Goal: Task Accomplishment & Management: Complete application form

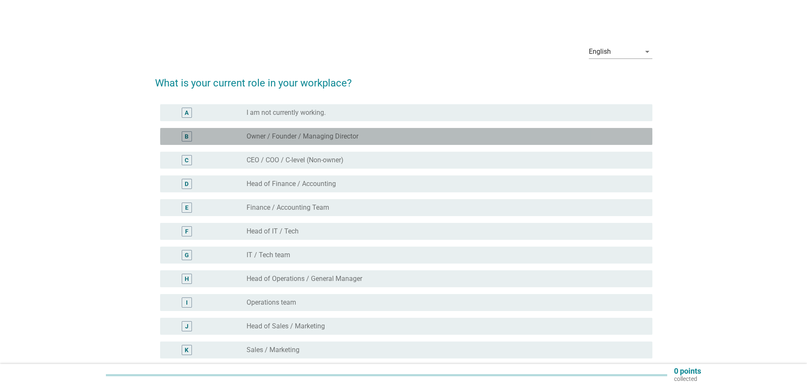
click at [312, 134] on label "Owner / Founder / Managing Director" at bounding box center [303, 136] width 112 height 8
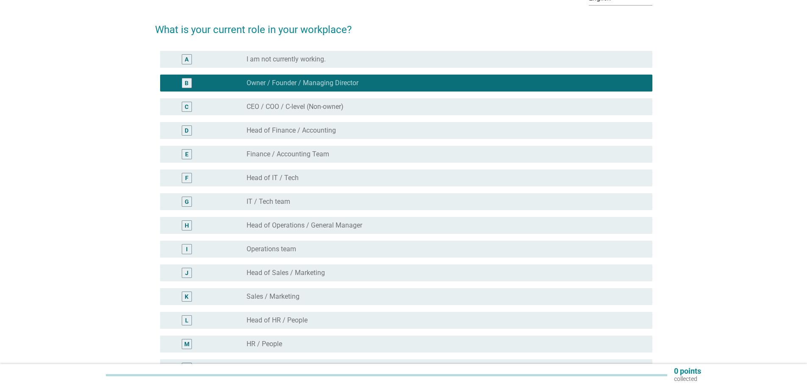
scroll to position [202, 0]
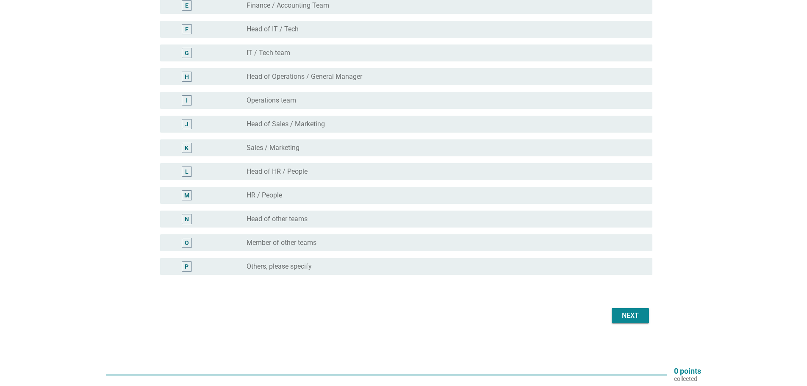
click at [629, 317] on div "Next" at bounding box center [630, 315] width 24 height 10
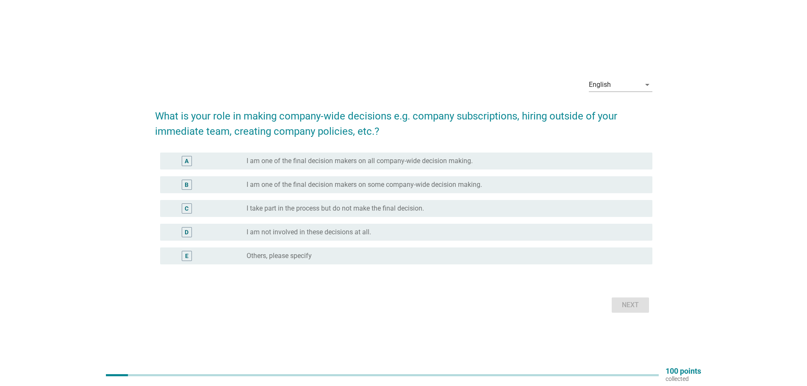
click at [433, 164] on label "I am one of the final decision makers on all company-wide decision making." at bounding box center [360, 161] width 226 height 8
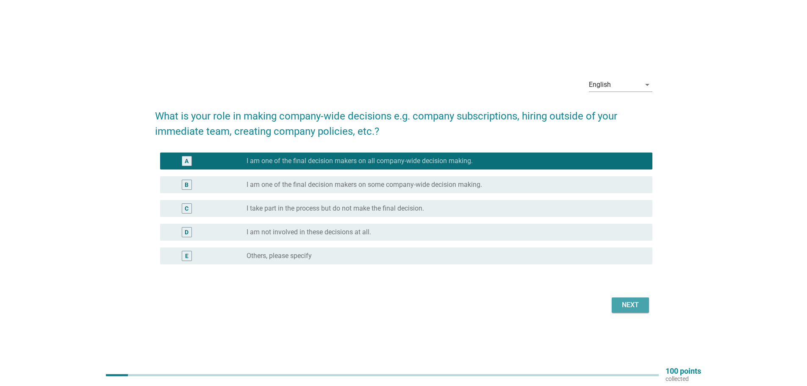
click at [641, 305] on div "Next" at bounding box center [630, 305] width 24 height 10
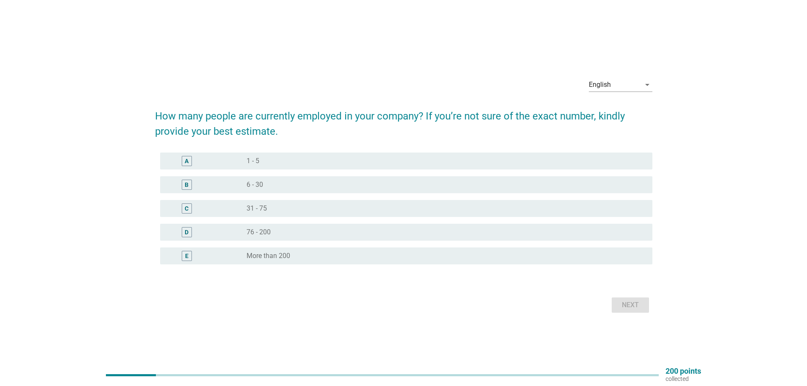
click at [484, 166] on div "A radio_button_unchecked 1 - 5" at bounding box center [406, 160] width 492 height 17
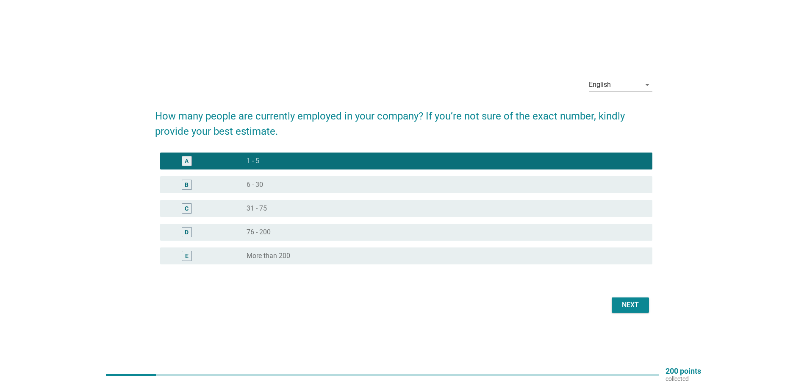
click at [635, 313] on div "Next" at bounding box center [403, 305] width 497 height 20
click at [634, 309] on div "Next" at bounding box center [630, 305] width 24 height 10
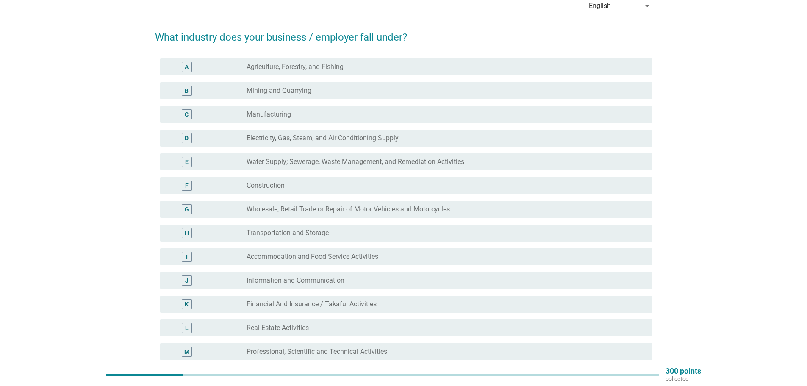
scroll to position [127, 0]
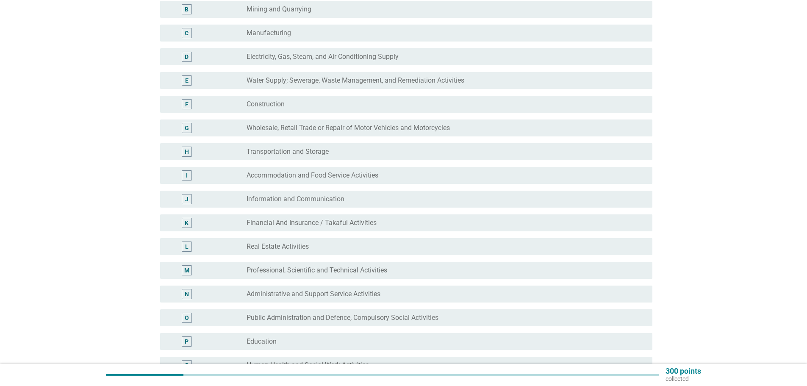
click at [357, 266] on div "radio_button_unchecked Professional, Scientific and Technical Activities" at bounding box center [446, 270] width 399 height 10
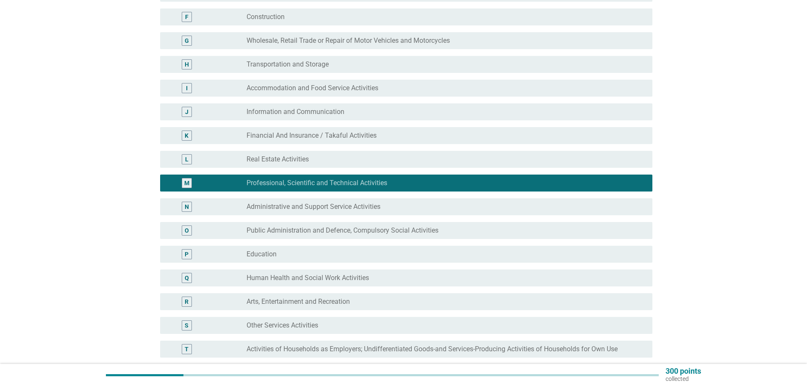
scroll to position [296, 0]
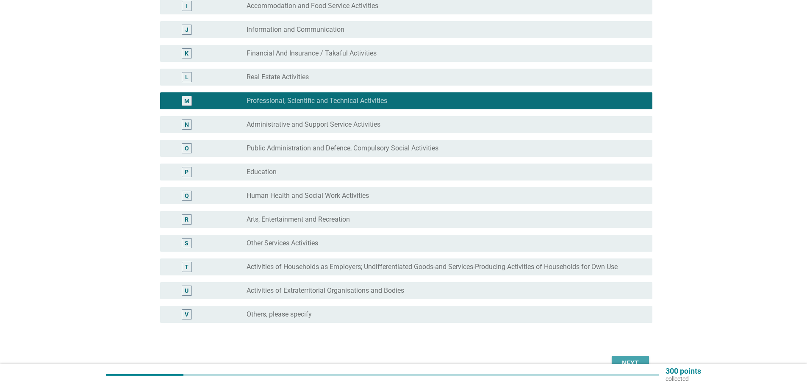
click at [645, 356] on button "Next" at bounding box center [630, 363] width 37 height 15
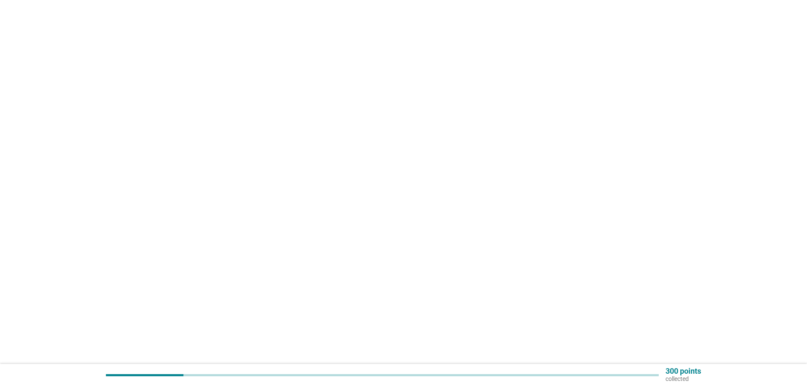
scroll to position [0, 0]
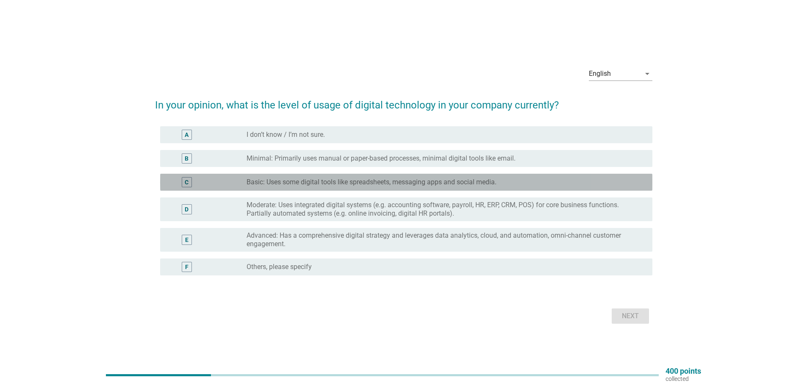
click at [414, 183] on label "Basic: Uses some digital tools like spreadsheets, messaging apps and social med…" at bounding box center [372, 182] width 250 height 8
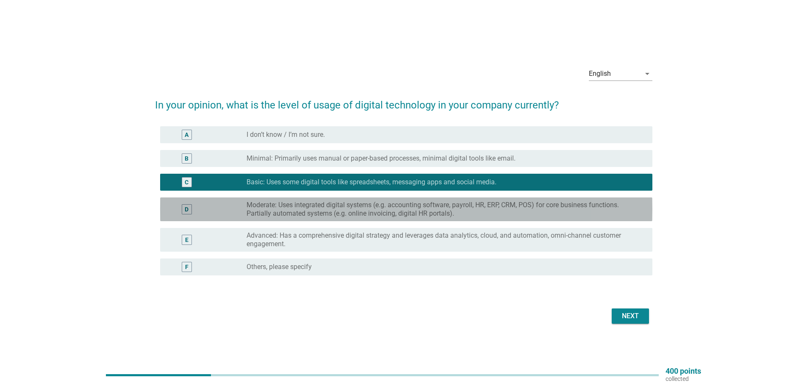
click at [420, 199] on div "D radio_button_unchecked Moderate: Uses integrated digital systems (e.g. accoun…" at bounding box center [406, 209] width 492 height 24
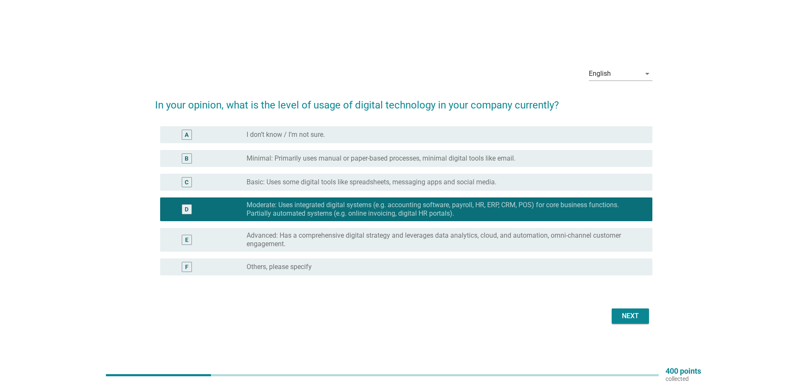
click at [646, 315] on button "Next" at bounding box center [630, 315] width 37 height 15
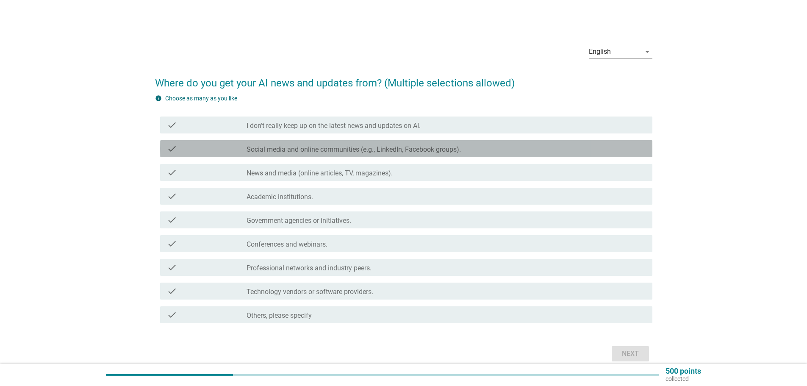
click at [440, 147] on label "Social media and online communities (e.g., LinkedIn, Facebook groups)." at bounding box center [354, 149] width 214 height 8
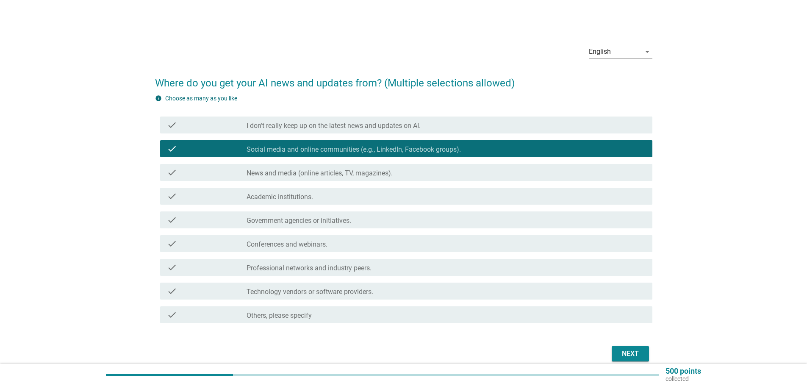
click at [372, 247] on div "check_box_outline_blank Conferences and webinars." at bounding box center [446, 243] width 399 height 10
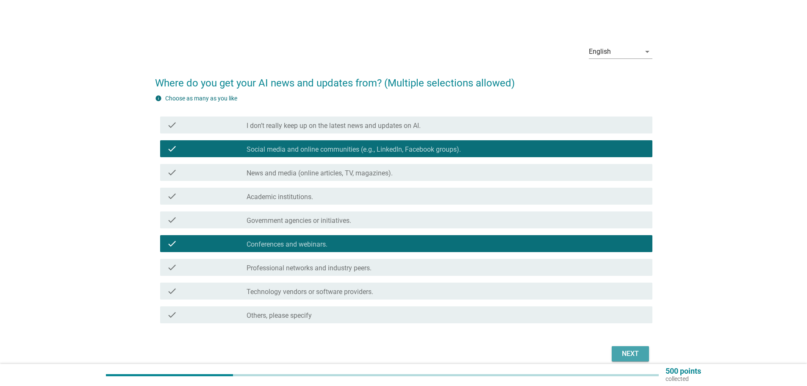
click at [632, 352] on div "Next" at bounding box center [630, 354] width 24 height 10
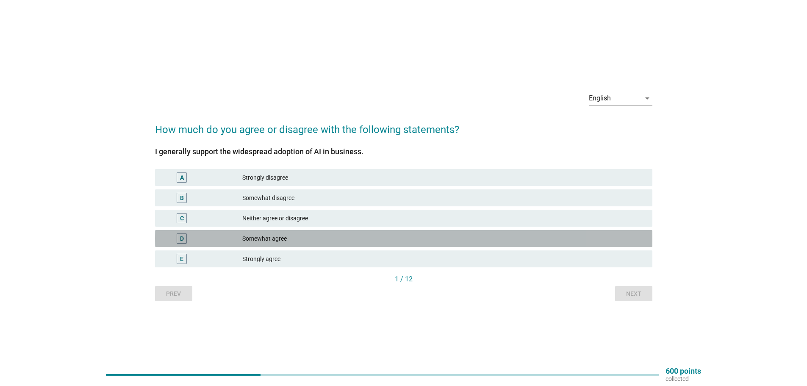
click at [335, 239] on div "Somewhat agree" at bounding box center [443, 238] width 403 height 10
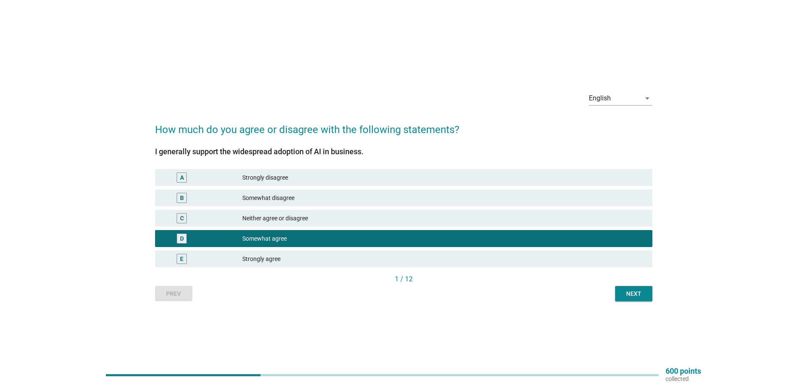
click at [626, 296] on div "Next" at bounding box center [634, 293] width 24 height 9
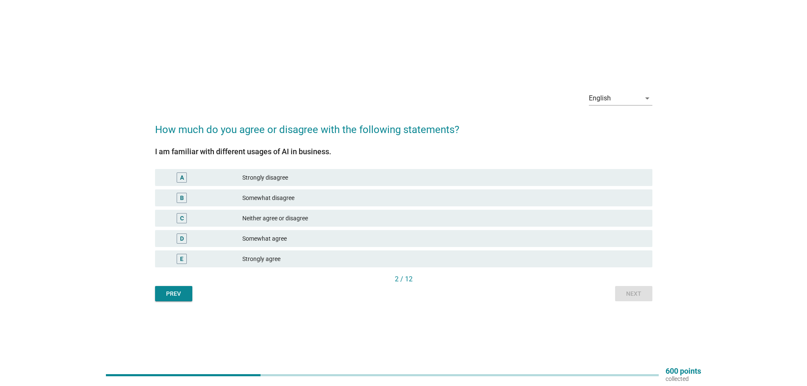
click at [277, 220] on div "Neither agree or disagree" at bounding box center [443, 218] width 403 height 10
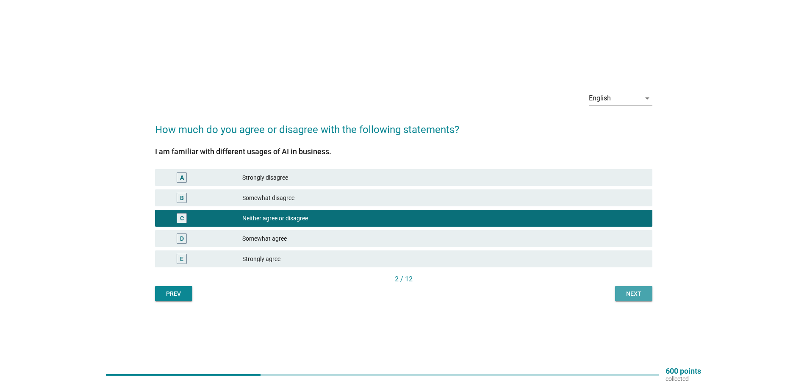
click at [632, 299] on button "Next" at bounding box center [633, 293] width 37 height 15
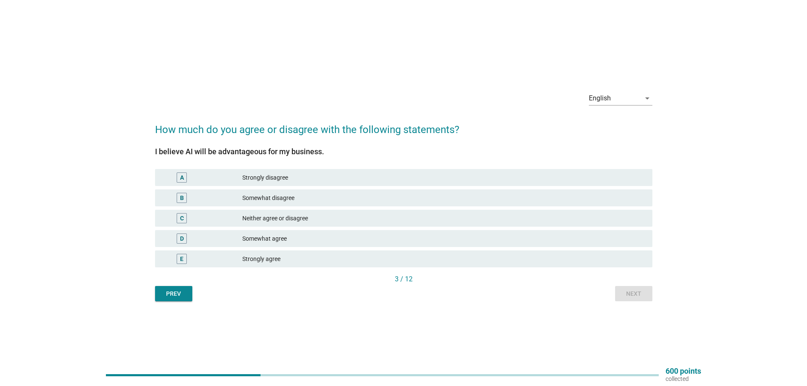
click at [343, 264] on div "E Strongly agree" at bounding box center [403, 258] width 497 height 17
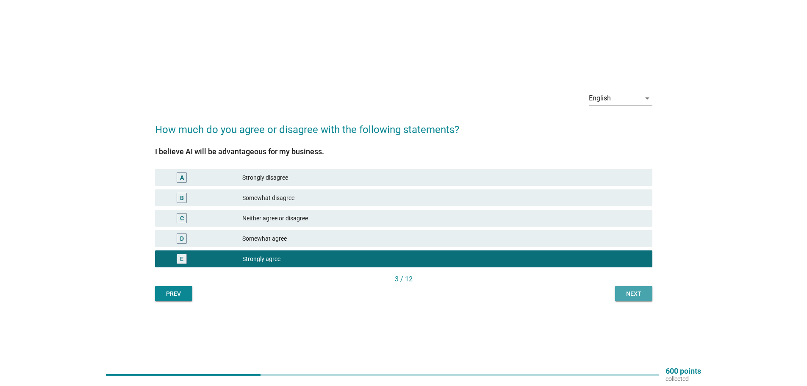
click at [615, 296] on button "Next" at bounding box center [633, 293] width 37 height 15
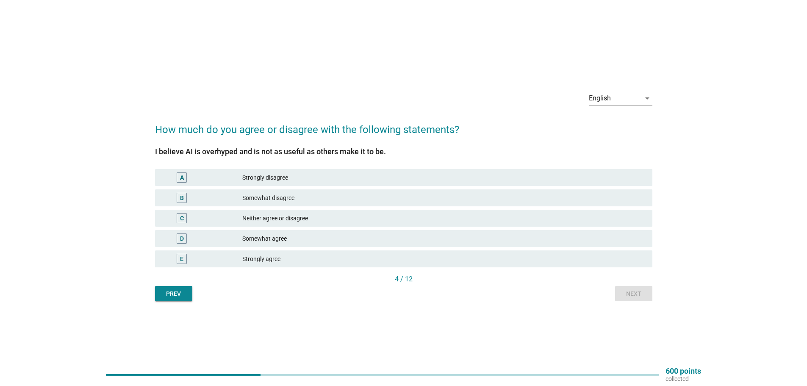
click at [362, 218] on div "Neither agree or disagree" at bounding box center [443, 218] width 403 height 10
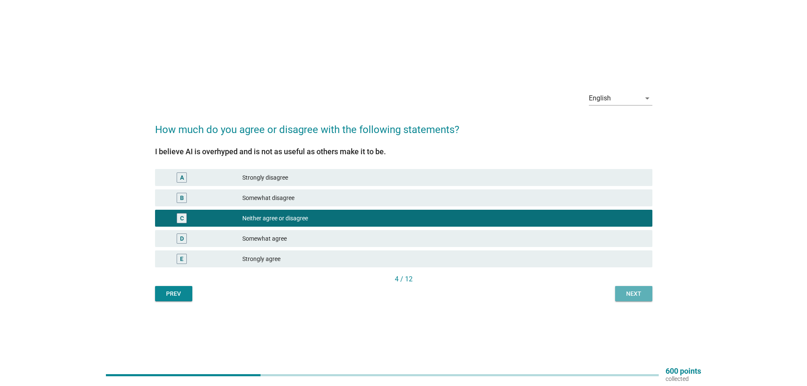
drag, startPoint x: 640, startPoint y: 298, endPoint x: 382, endPoint y: 217, distance: 270.5
click at [382, 217] on div "I believe AI is overhyped and is not as useful as others make it to be. A Stron…" at bounding box center [403, 219] width 497 height 164
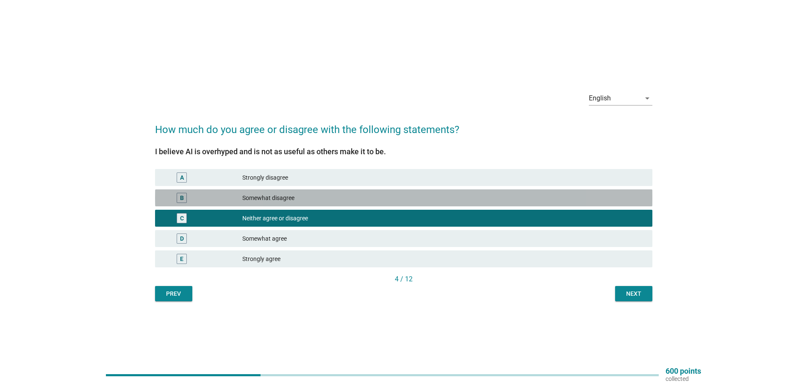
click at [390, 198] on div "Somewhat disagree" at bounding box center [443, 198] width 403 height 10
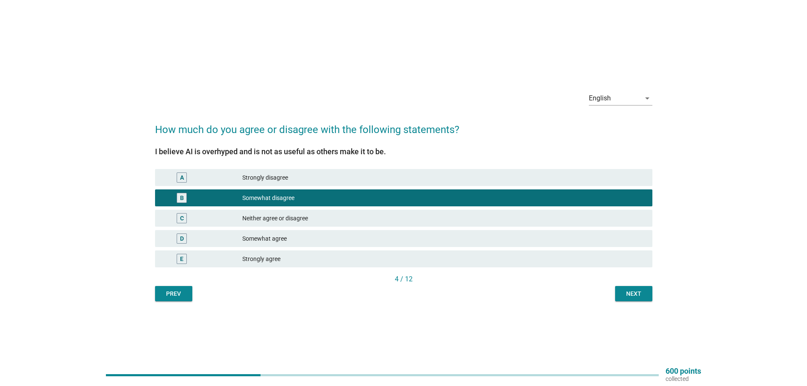
click at [630, 296] on div "Next" at bounding box center [634, 293] width 24 height 9
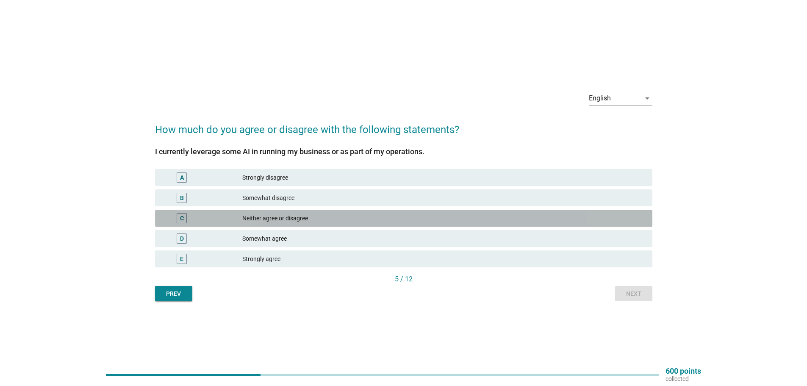
click at [334, 221] on div "Neither agree or disagree" at bounding box center [443, 218] width 403 height 10
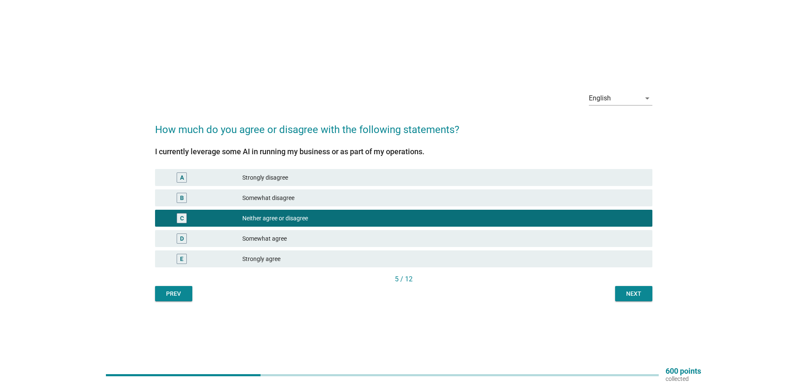
click at [339, 233] on div "D Somewhat agree" at bounding box center [403, 238] width 497 height 17
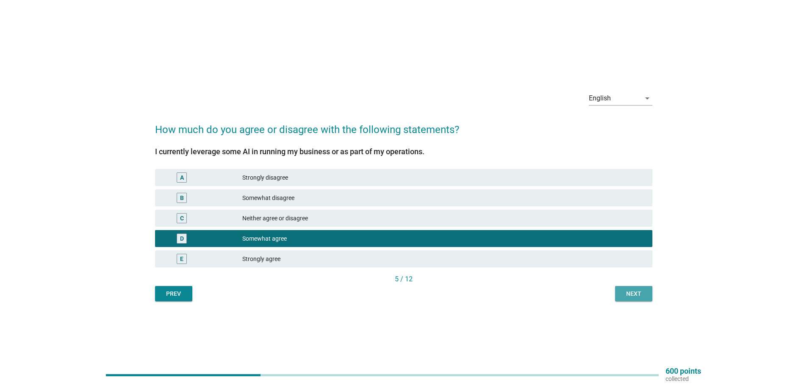
click at [627, 295] on div "Next" at bounding box center [634, 293] width 24 height 9
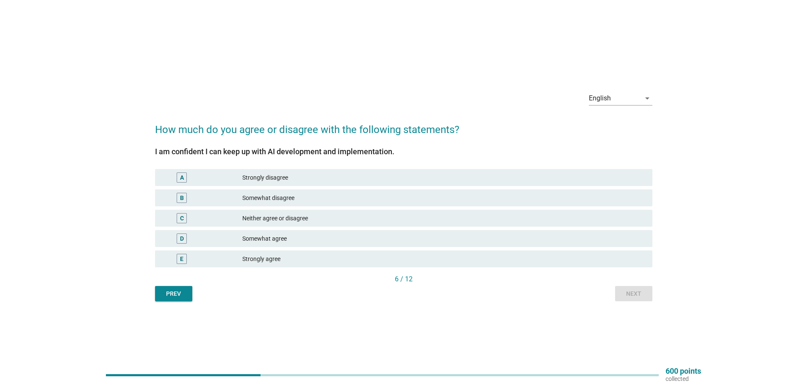
click at [348, 236] on div "Somewhat agree" at bounding box center [443, 238] width 403 height 10
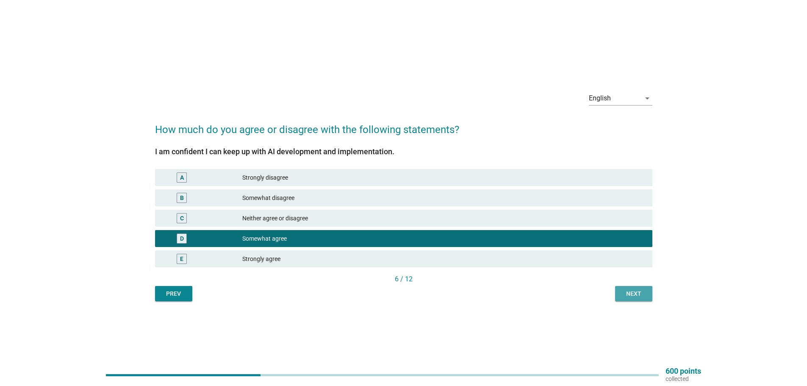
click at [631, 296] on div "Next" at bounding box center [634, 293] width 24 height 9
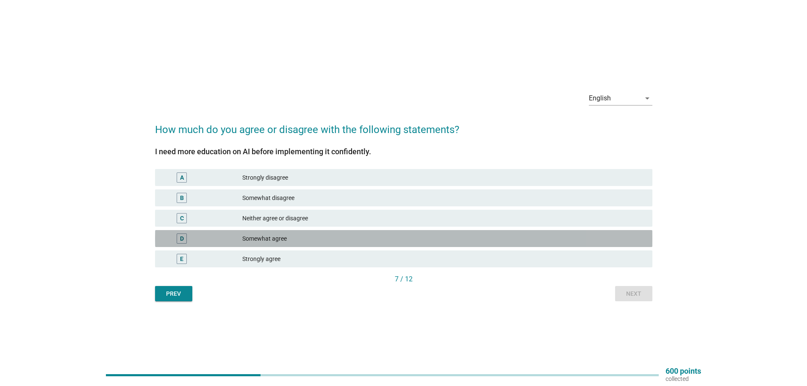
click at [307, 238] on div "Somewhat agree" at bounding box center [443, 238] width 403 height 10
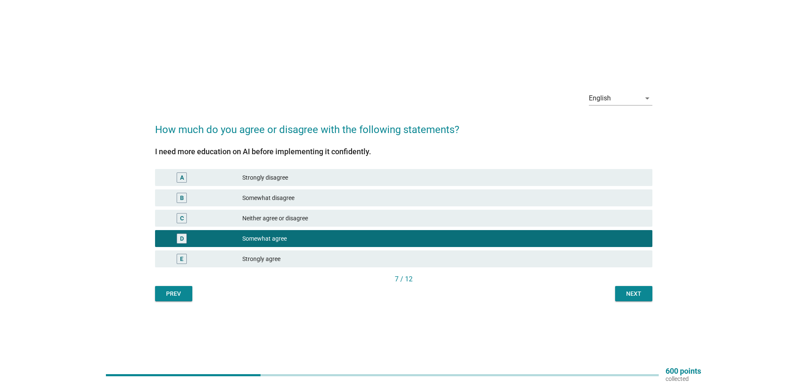
click at [280, 245] on div "D Somewhat agree" at bounding box center [403, 238] width 497 height 17
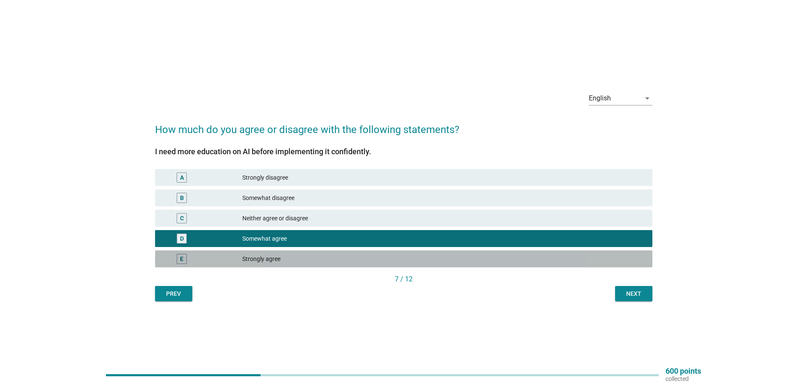
click at [288, 253] on div "E Strongly agree" at bounding box center [403, 258] width 497 height 17
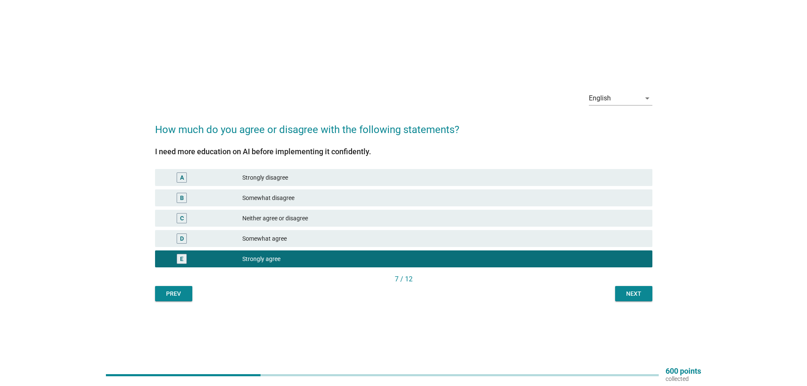
click at [636, 288] on button "Next" at bounding box center [633, 293] width 37 height 15
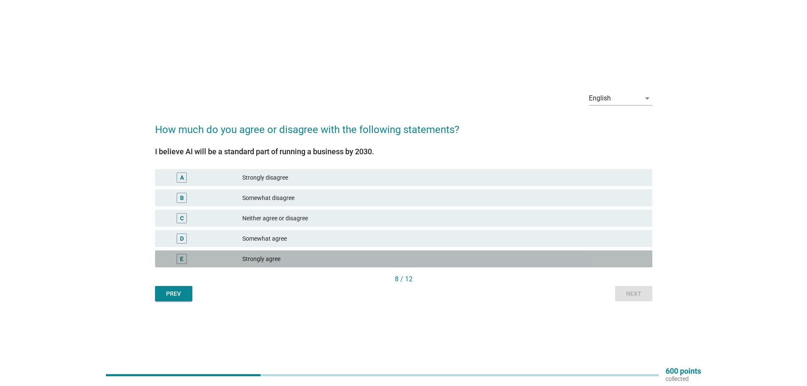
click at [337, 255] on div "Strongly agree" at bounding box center [443, 259] width 403 height 10
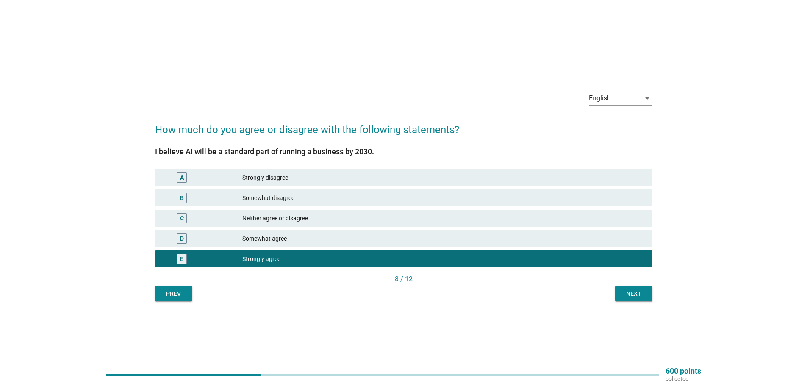
click at [637, 302] on div "English arrow_drop_down How much do you agree or disagree with the following st…" at bounding box center [403, 193] width 511 height 230
click at [637, 299] on button "Next" at bounding box center [633, 293] width 37 height 15
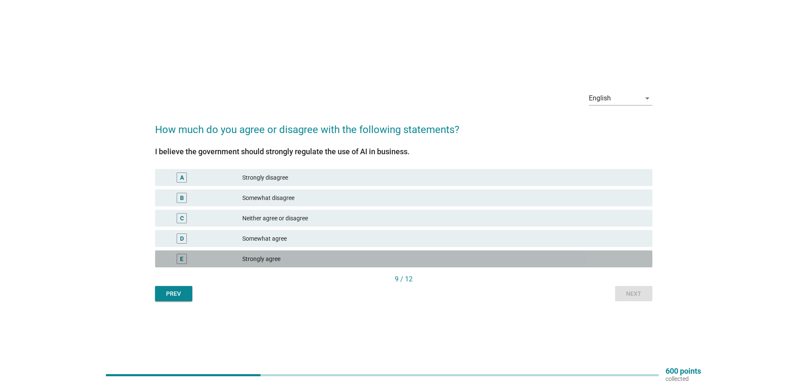
click at [330, 255] on div "Strongly agree" at bounding box center [443, 259] width 403 height 10
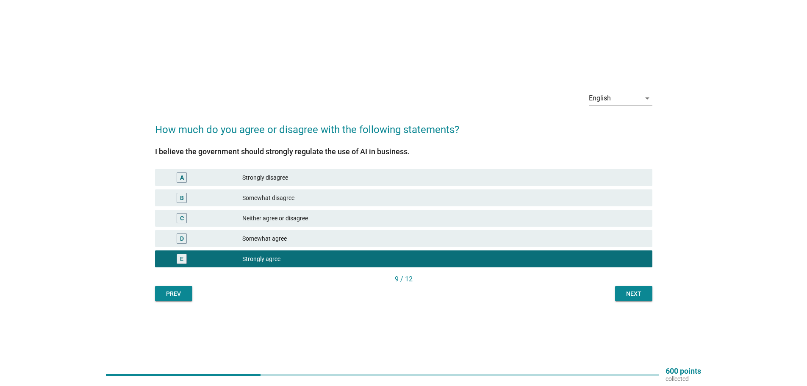
click at [634, 298] on button "Next" at bounding box center [633, 293] width 37 height 15
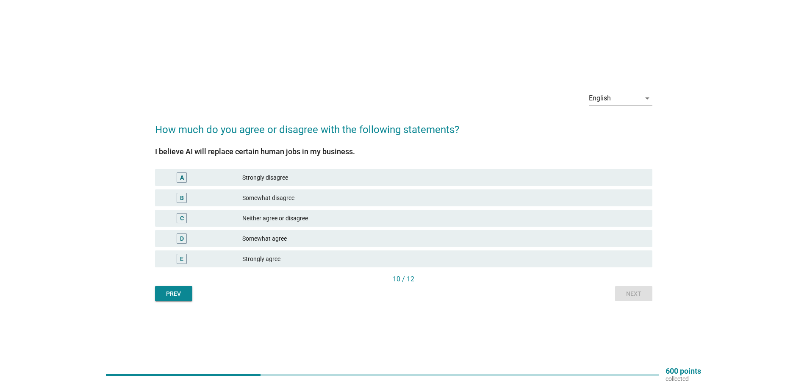
click at [269, 260] on div "Strongly agree" at bounding box center [443, 259] width 403 height 10
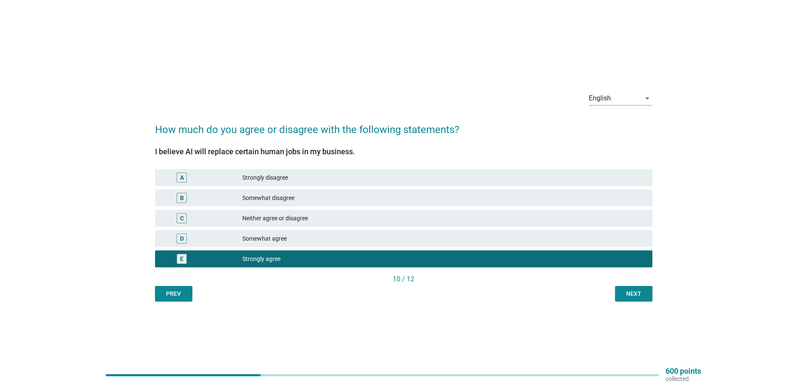
click at [620, 290] on button "Next" at bounding box center [633, 293] width 37 height 15
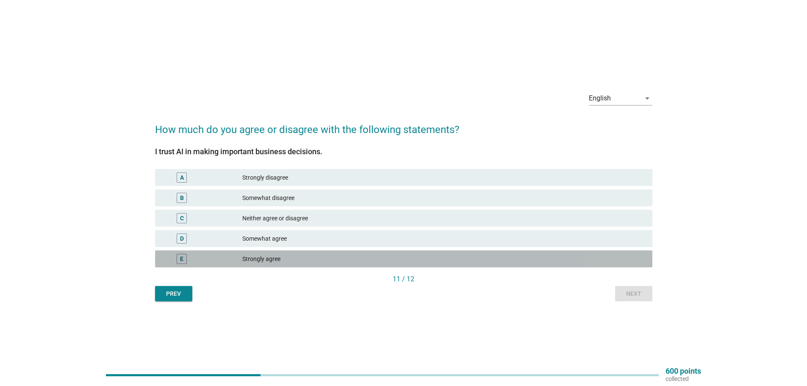
click at [302, 256] on div "Strongly agree" at bounding box center [443, 259] width 403 height 10
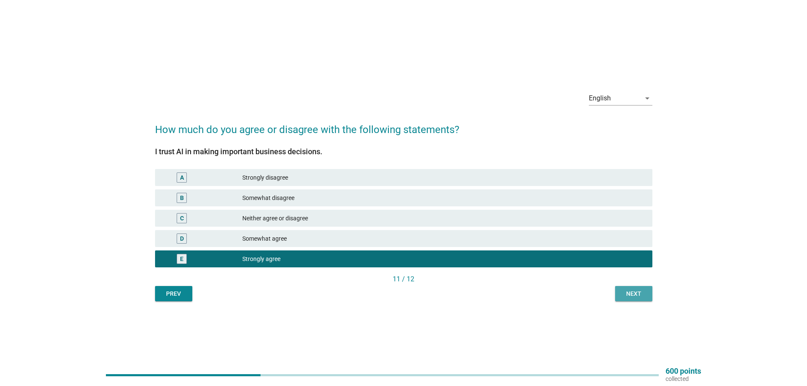
click at [629, 292] on div "Next" at bounding box center [634, 293] width 24 height 9
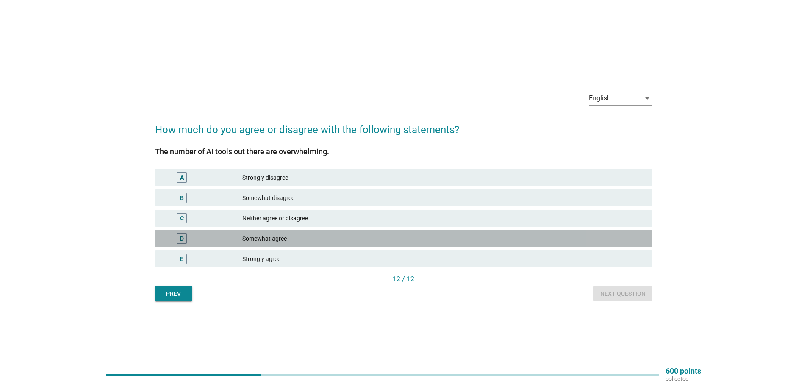
click at [280, 244] on div "D Somewhat agree" at bounding box center [403, 238] width 497 height 17
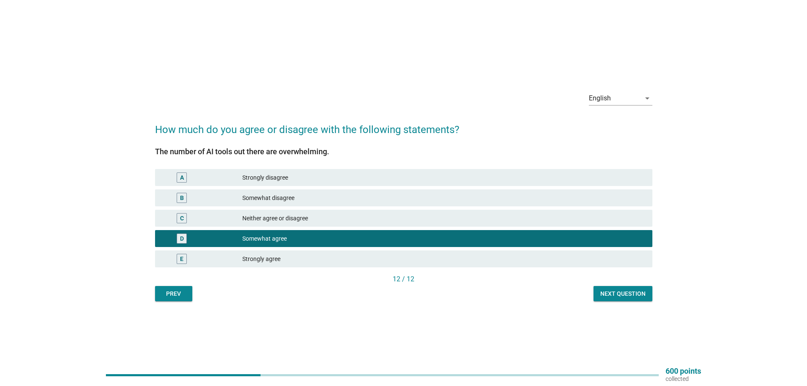
click at [287, 221] on div "Neither agree or disagree" at bounding box center [443, 218] width 403 height 10
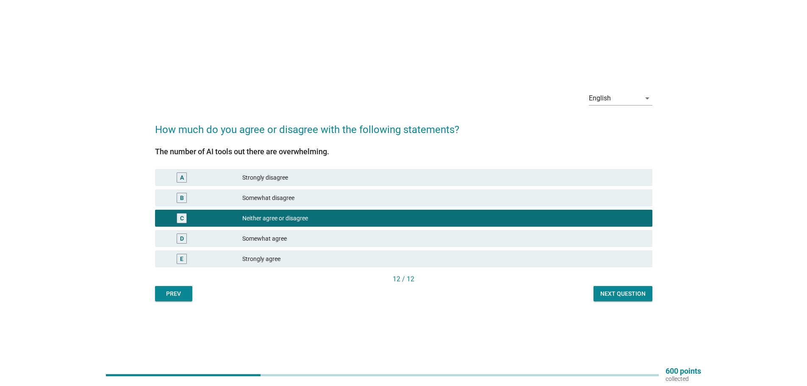
click at [300, 235] on div "Somewhat agree" at bounding box center [443, 238] width 403 height 10
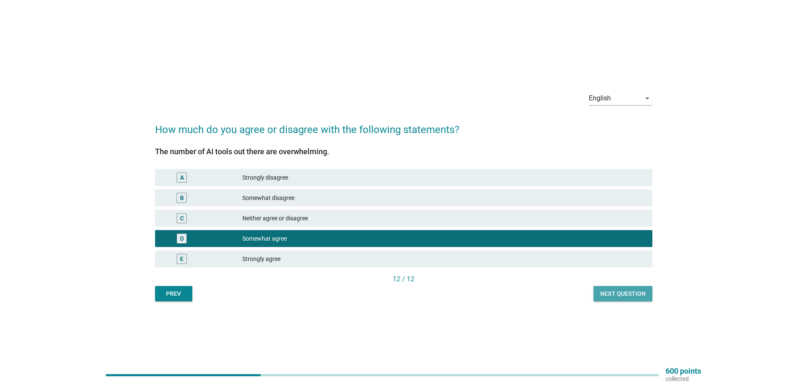
click at [605, 290] on div "Next question" at bounding box center [622, 293] width 45 height 9
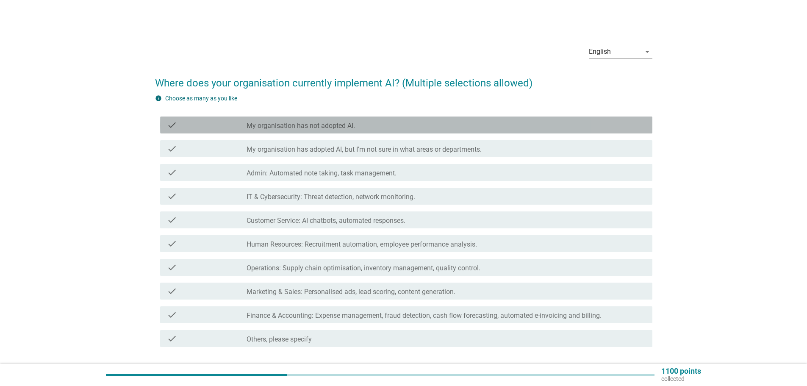
click at [332, 124] on label "My organisation has not adopted AI." at bounding box center [301, 126] width 108 height 8
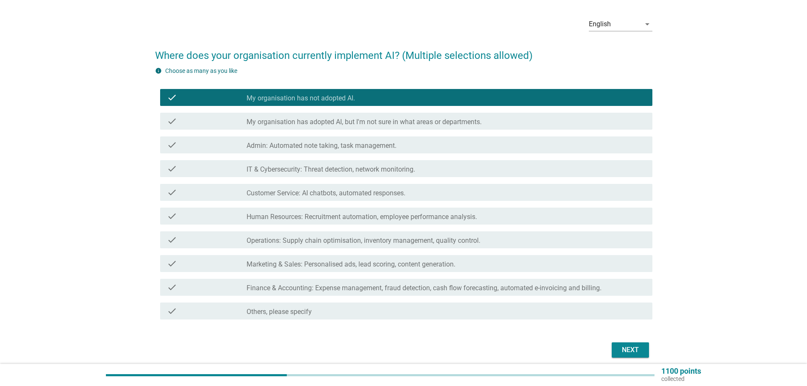
scroll to position [42, 0]
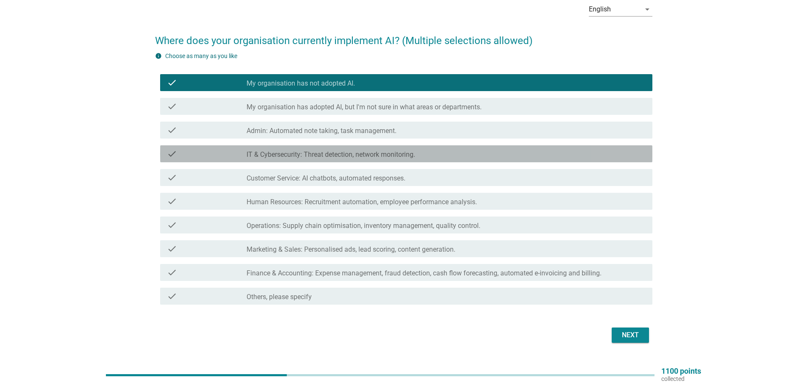
click at [281, 157] on label "IT & Cybersecurity: Threat detection, network monitoring." at bounding box center [331, 154] width 169 height 8
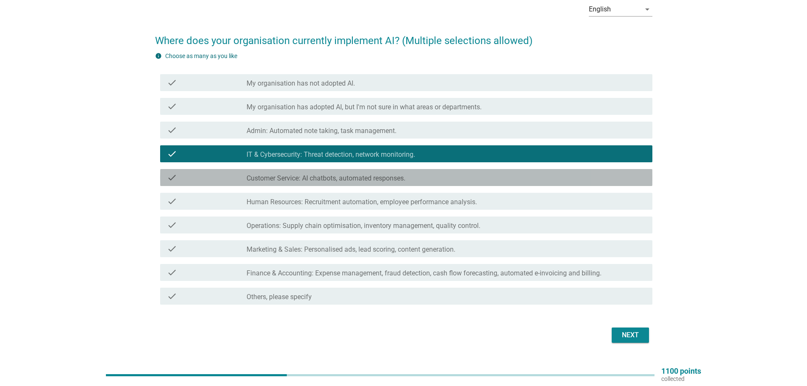
click at [286, 180] on label "Customer Service: AI chatbots, automated responses." at bounding box center [326, 178] width 159 height 8
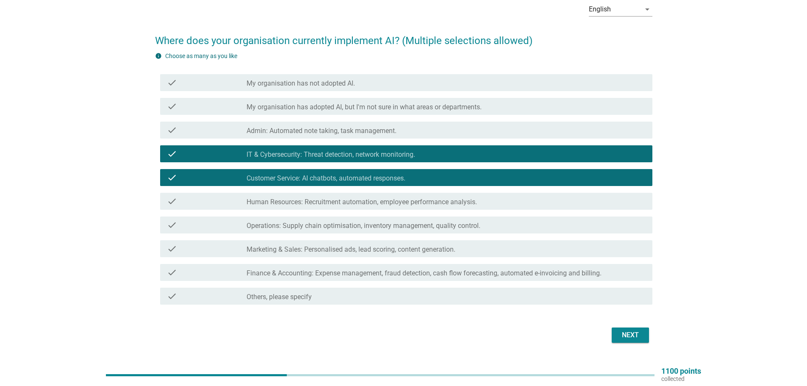
click at [286, 180] on label "Customer Service: AI chatbots, automated responses." at bounding box center [326, 178] width 159 height 8
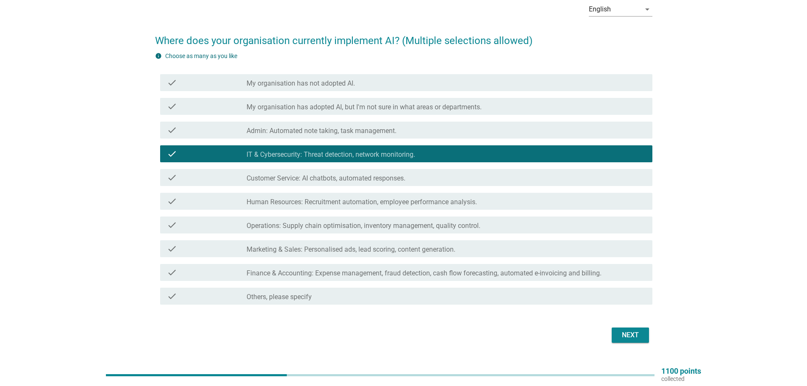
click at [256, 67] on div "info Choose as many as you like check check_box My organisation has not adopted…" at bounding box center [403, 180] width 497 height 256
click at [265, 82] on label "My organisation has not adopted AI." at bounding box center [301, 83] width 108 height 8
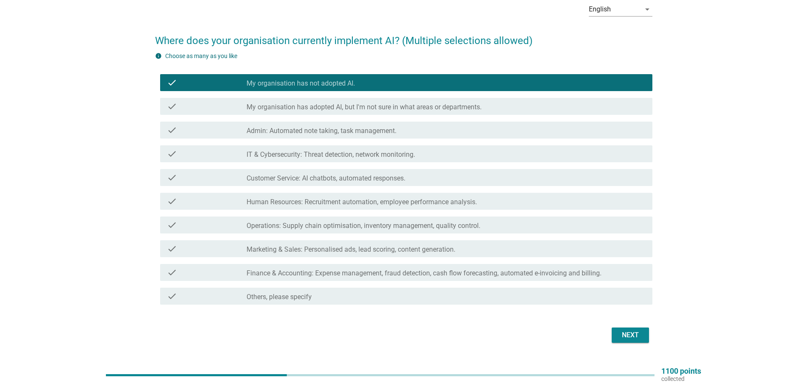
click at [622, 332] on div "Next" at bounding box center [630, 335] width 24 height 10
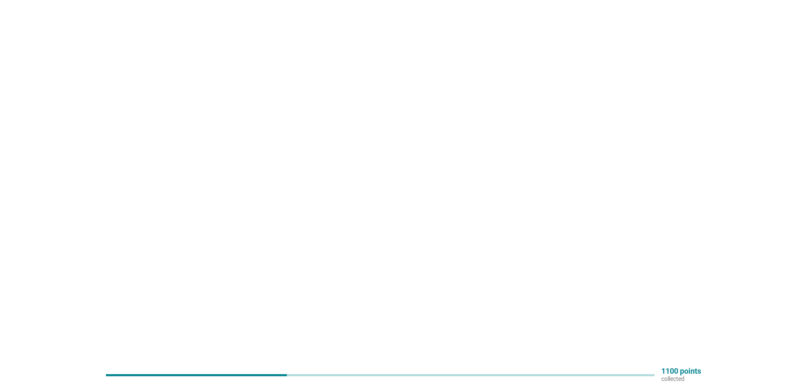
scroll to position [0, 0]
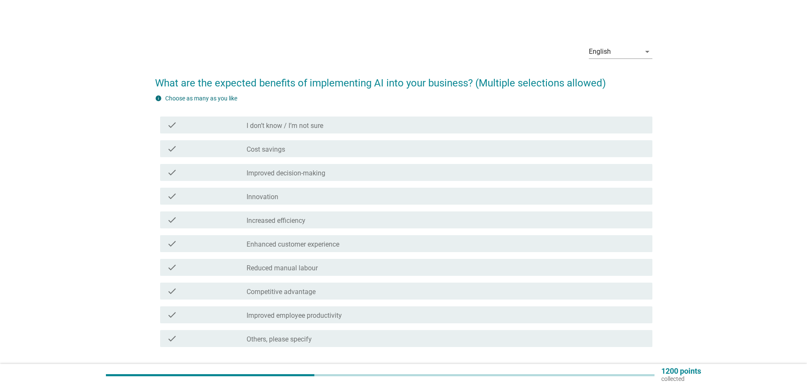
click at [315, 152] on div "check_box_outline_blank Cost savings" at bounding box center [446, 149] width 399 height 10
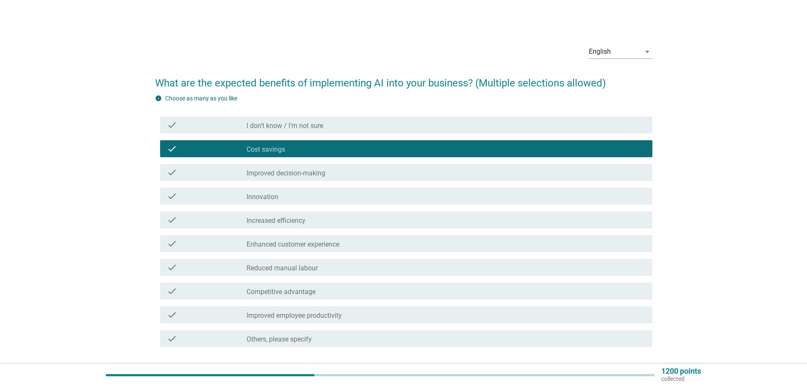
click at [345, 167] on div "check check_box_outline_blank Improved decision-making" at bounding box center [406, 172] width 492 height 17
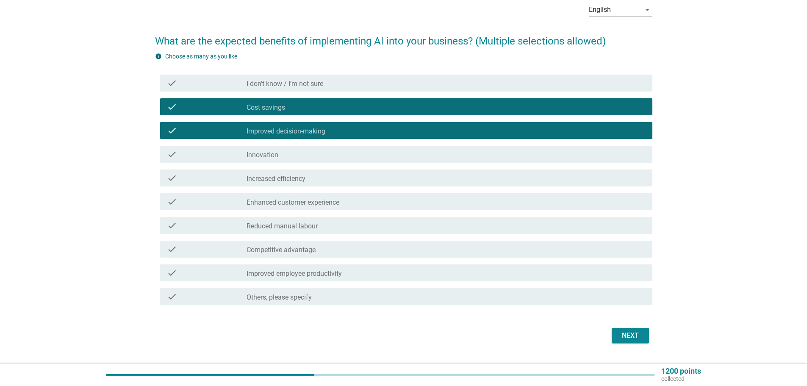
scroll to position [62, 0]
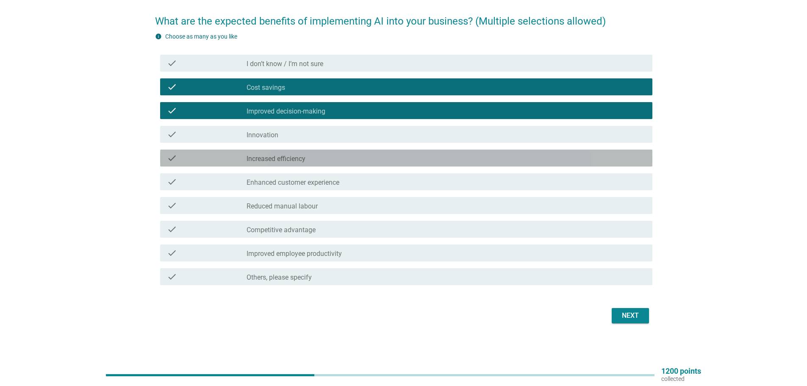
click at [244, 161] on div "check" at bounding box center [207, 158] width 80 height 10
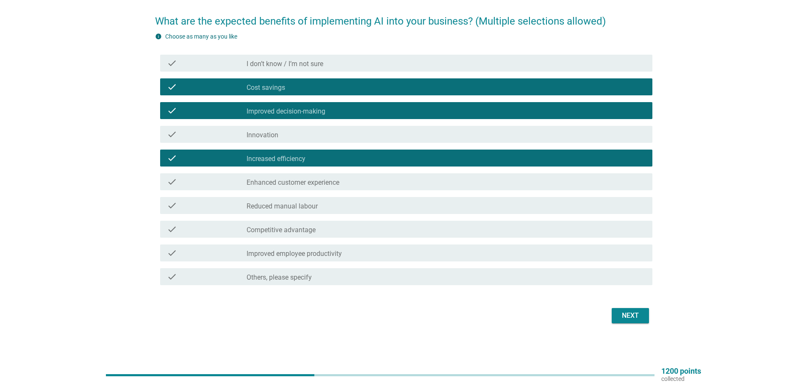
click at [351, 183] on div "check_box_outline_blank Enhanced customer experience" at bounding box center [446, 182] width 399 height 10
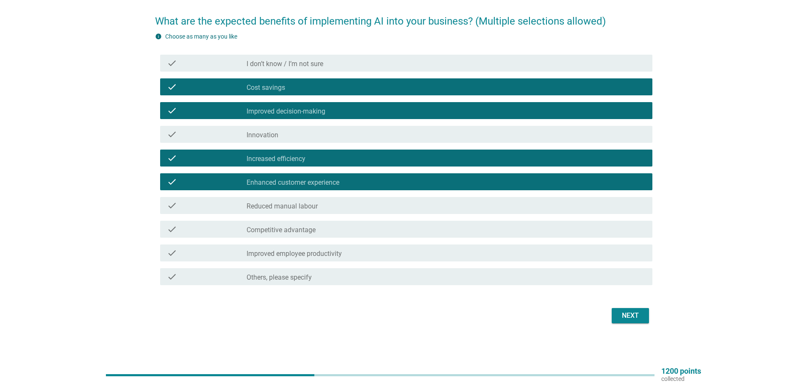
click at [349, 215] on div "check check_box_outline_blank Reduced manual labour" at bounding box center [403, 206] width 497 height 24
click at [338, 199] on div "check check_box_outline_blank Reduced manual labour" at bounding box center [406, 205] width 492 height 17
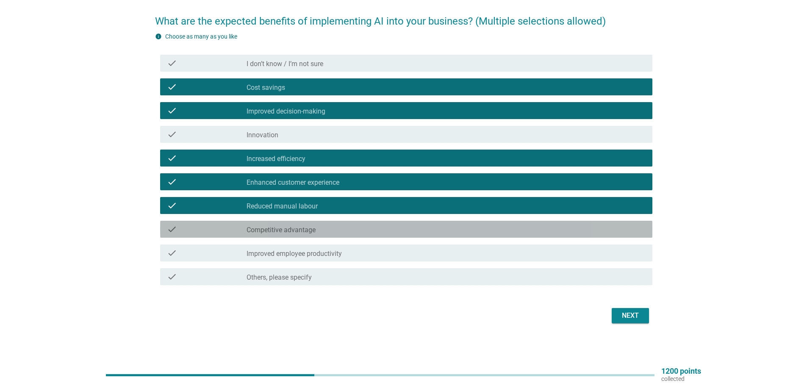
click at [371, 235] on div "check check_box_outline_blank Competitive advantage" at bounding box center [406, 229] width 492 height 17
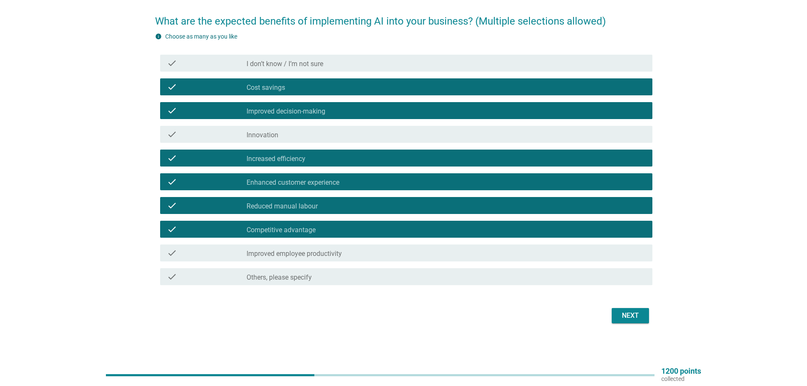
click at [445, 251] on div "check_box_outline_blank Improved employee productivity" at bounding box center [446, 253] width 399 height 10
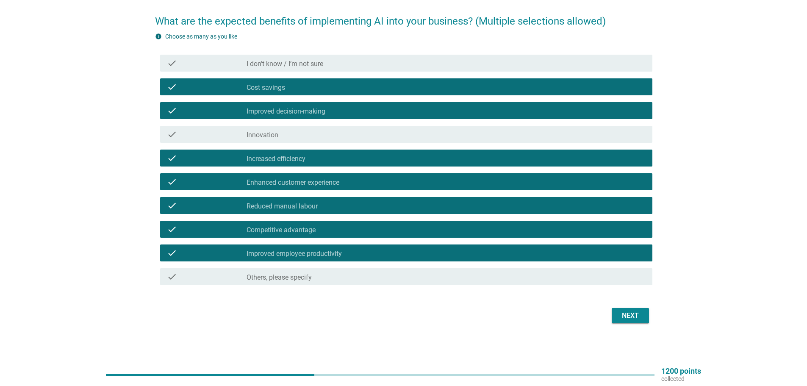
click at [632, 317] on div "Next" at bounding box center [630, 315] width 24 height 10
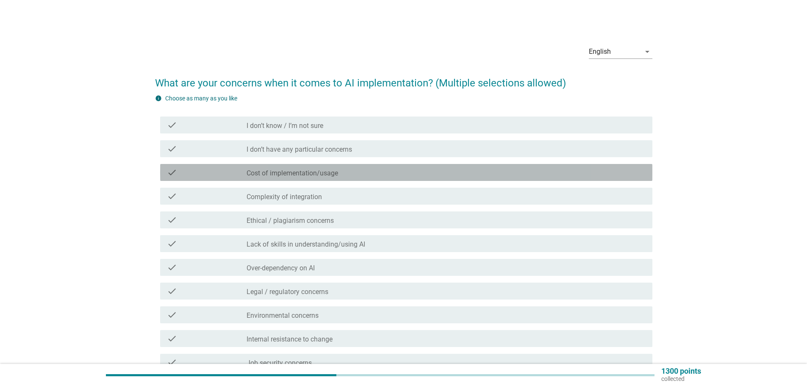
click at [307, 170] on label "Cost of implementation/usage" at bounding box center [292, 173] width 91 height 8
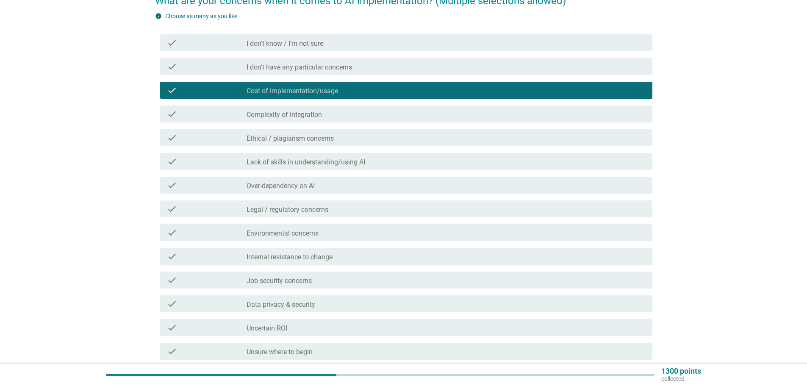
scroll to position [85, 0]
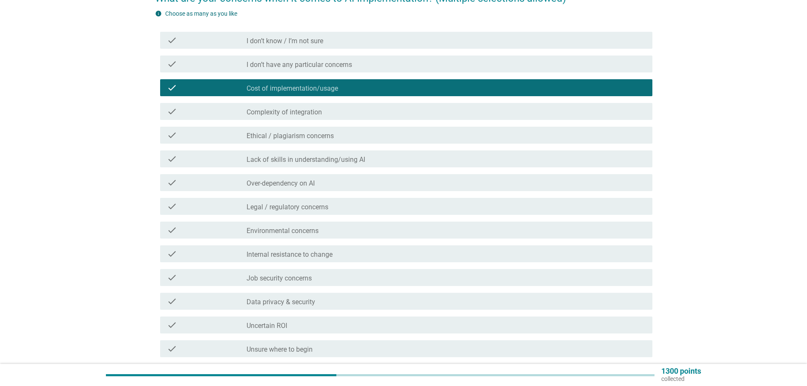
click at [313, 114] on label "Complexity of integration" at bounding box center [284, 112] width 75 height 8
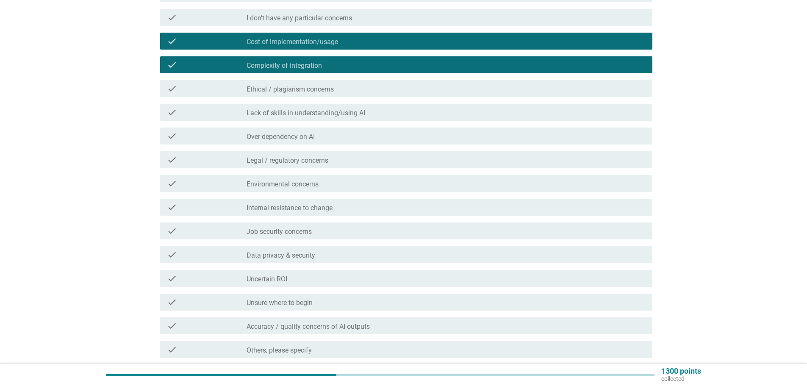
scroll to position [169, 0]
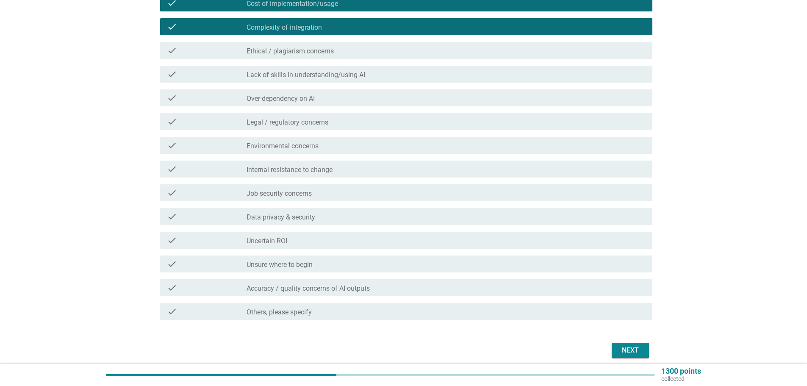
click at [328, 52] on label "Ethical / plagiarism concerns" at bounding box center [290, 51] width 87 height 8
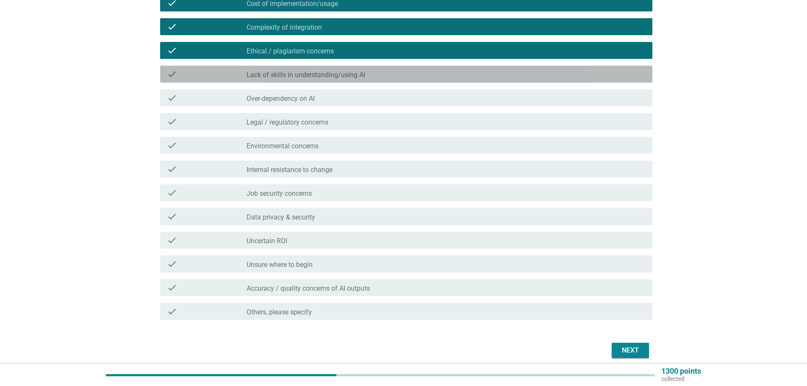
click at [243, 76] on div "check" at bounding box center [207, 74] width 80 height 10
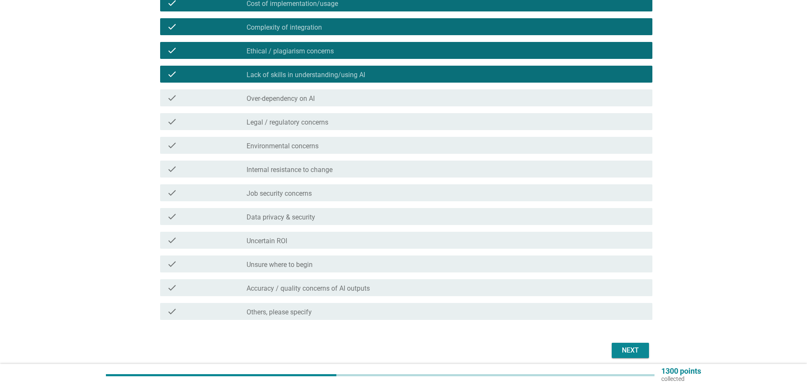
click at [266, 100] on label "Over-dependency on AI" at bounding box center [281, 98] width 68 height 8
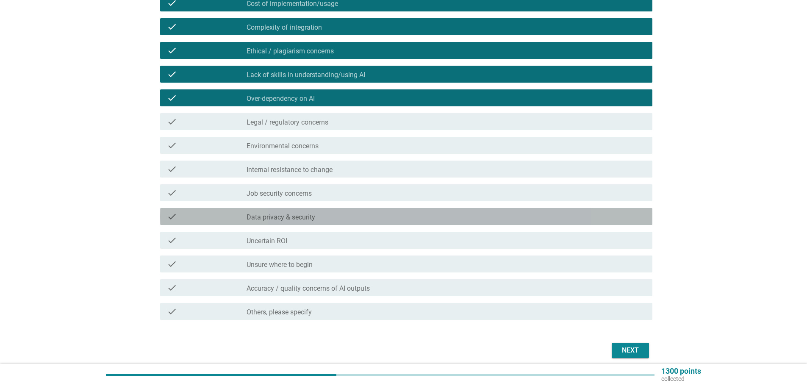
click at [334, 214] on div "check_box_outline_blank Data privacy & security" at bounding box center [446, 216] width 399 height 10
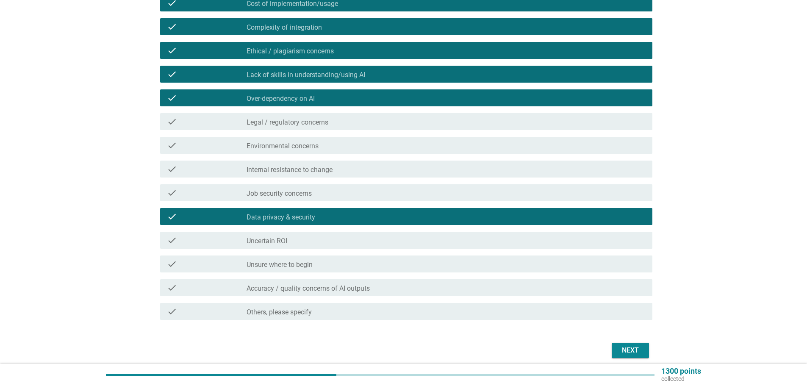
click at [230, 237] on div "check" at bounding box center [207, 240] width 80 height 10
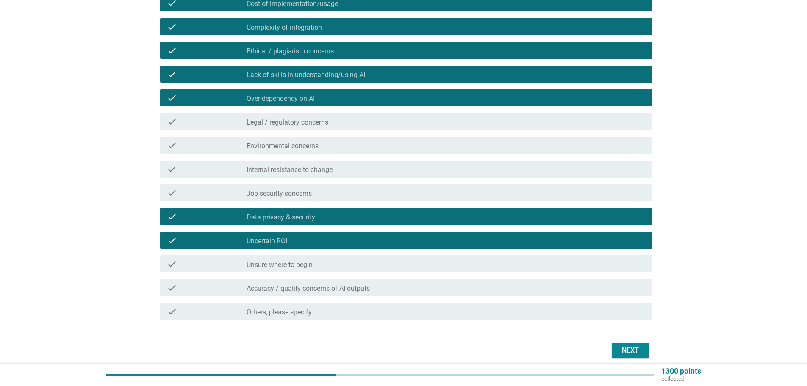
click at [249, 263] on label "Unsure where to begin" at bounding box center [280, 264] width 66 height 8
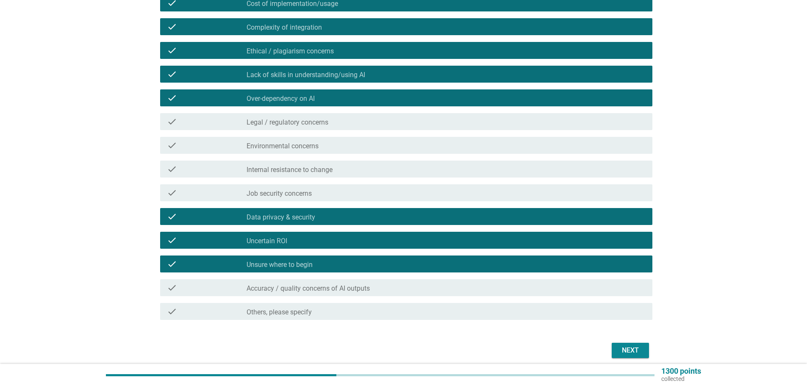
click at [271, 285] on label "Accuracy / quality concerns of AI outputs" at bounding box center [308, 288] width 123 height 8
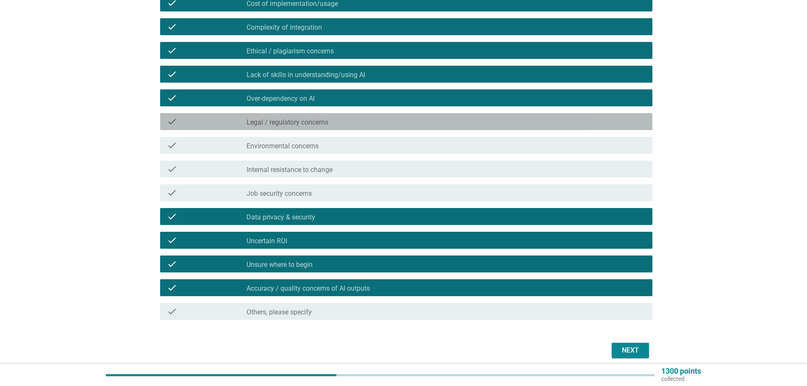
click at [340, 125] on div "check_box_outline_blank Legal / regulatory concerns" at bounding box center [446, 121] width 399 height 10
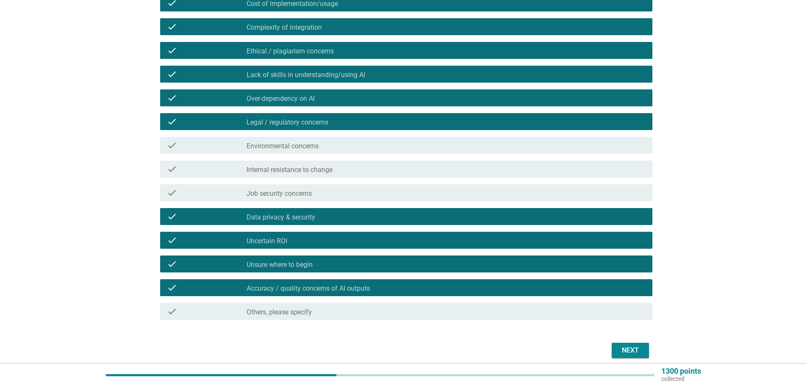
click at [618, 349] on div "Next" at bounding box center [630, 350] width 24 height 10
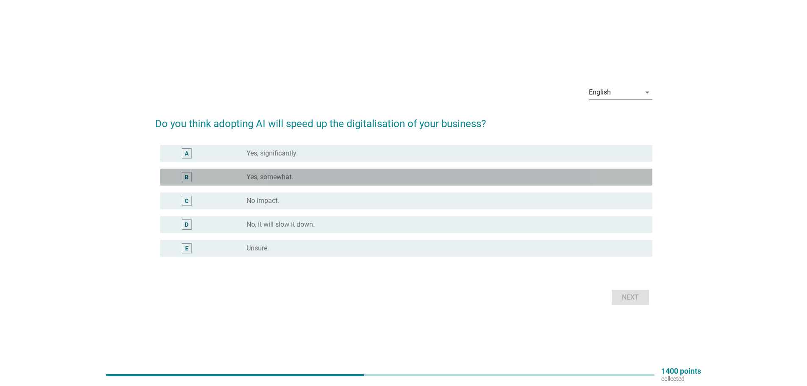
click at [266, 175] on label "Yes, somewhat." at bounding box center [270, 177] width 47 height 8
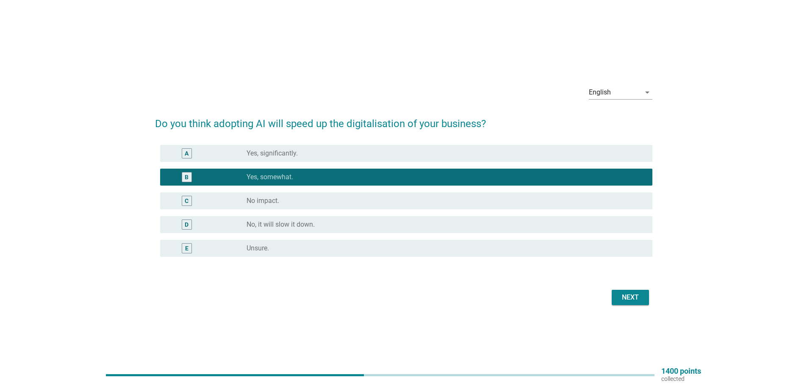
click at [634, 294] on div "Next" at bounding box center [630, 297] width 24 height 10
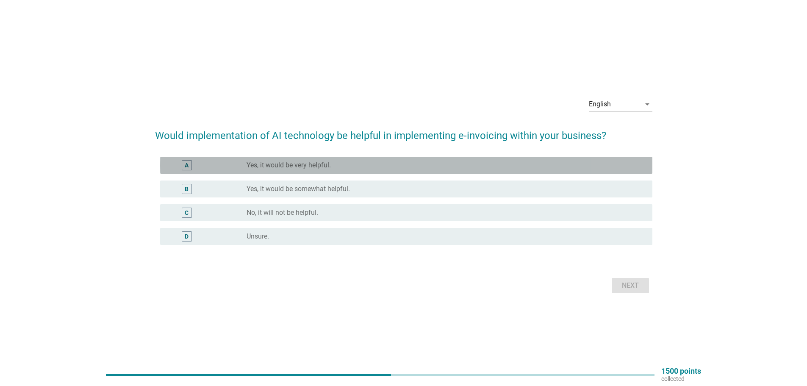
click at [324, 165] on label "Yes, it would be very helpful." at bounding box center [289, 165] width 84 height 8
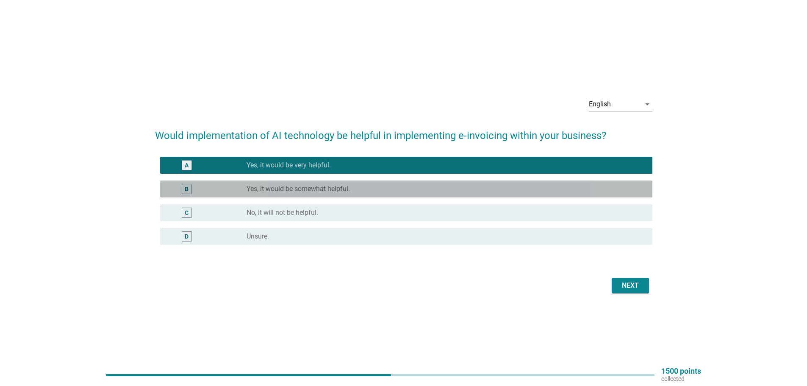
click at [320, 182] on div "B radio_button_unchecked Yes, it would be somewhat helpful." at bounding box center [406, 188] width 492 height 17
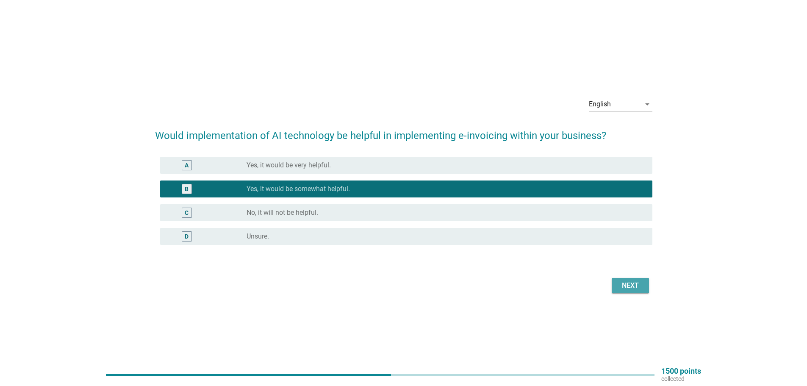
click at [621, 284] on div "Next" at bounding box center [630, 285] width 24 height 10
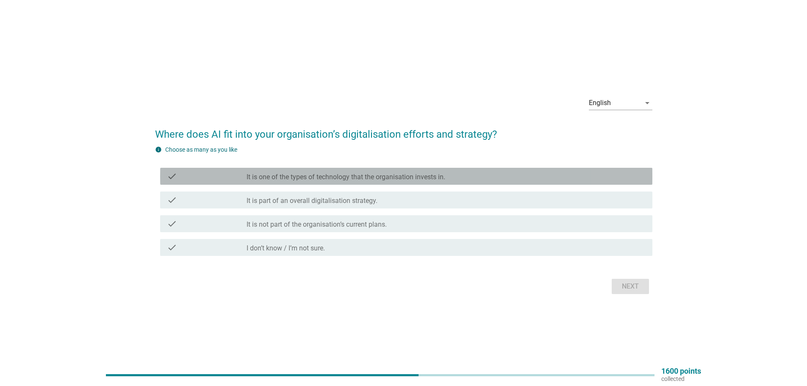
click at [391, 178] on label "It is one of the types of technology that the organisation invests in." at bounding box center [346, 177] width 199 height 8
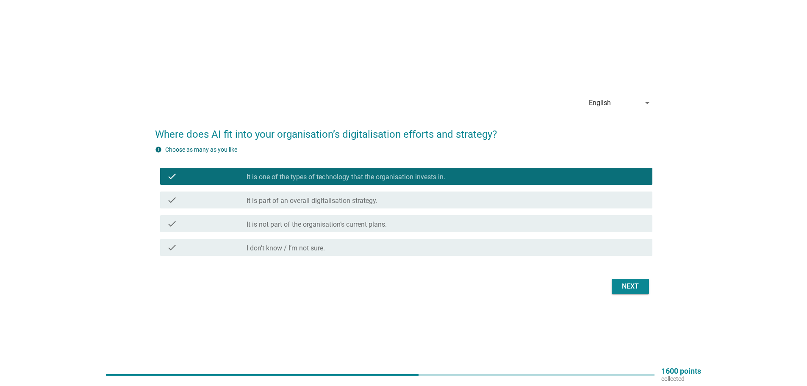
click at [342, 205] on div "check check_box_outline_blank It is part of an overall digitalisation strategy." at bounding box center [406, 199] width 492 height 17
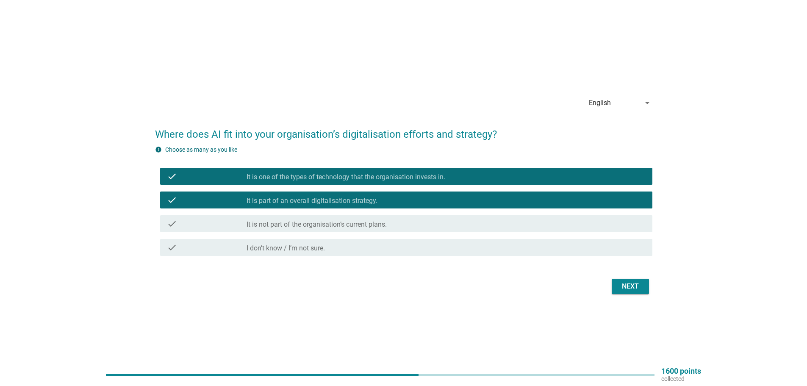
click at [638, 294] on div "Next" at bounding box center [403, 286] width 497 height 20
click at [638, 288] on div "Next" at bounding box center [630, 286] width 24 height 10
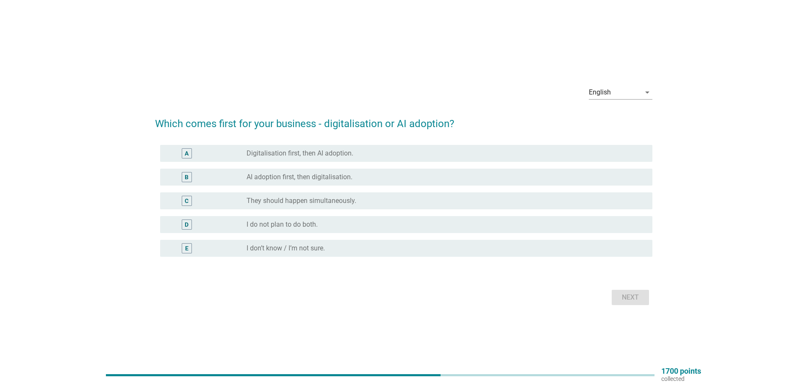
click at [312, 150] on label "Digitalisation first, then AI adoption." at bounding box center [300, 153] width 107 height 8
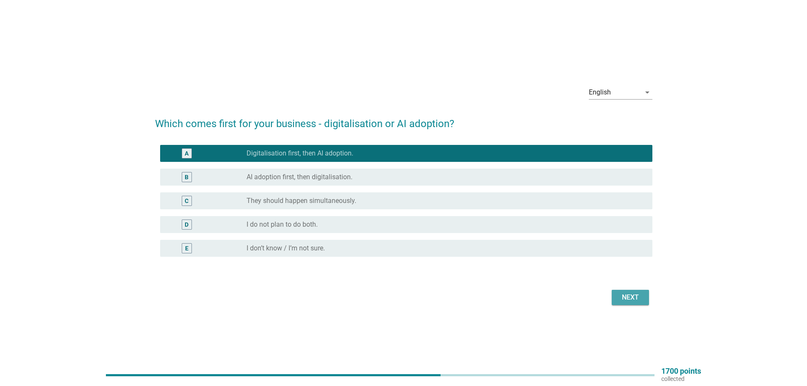
click at [623, 291] on button "Next" at bounding box center [630, 297] width 37 height 15
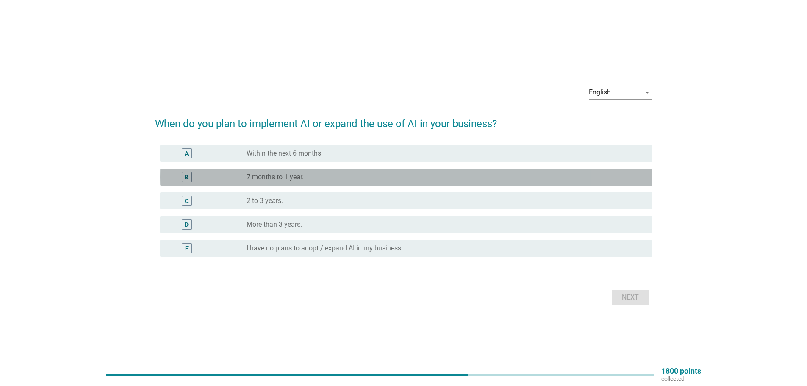
click at [280, 175] on label "7 months to 1 year." at bounding box center [275, 177] width 57 height 8
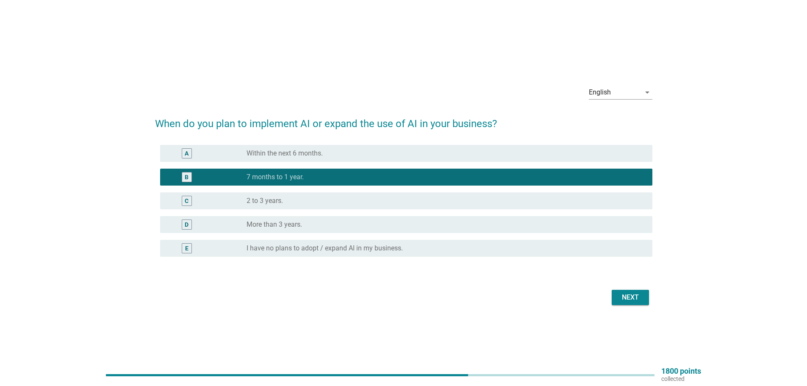
click at [641, 300] on div "Next" at bounding box center [630, 297] width 24 height 10
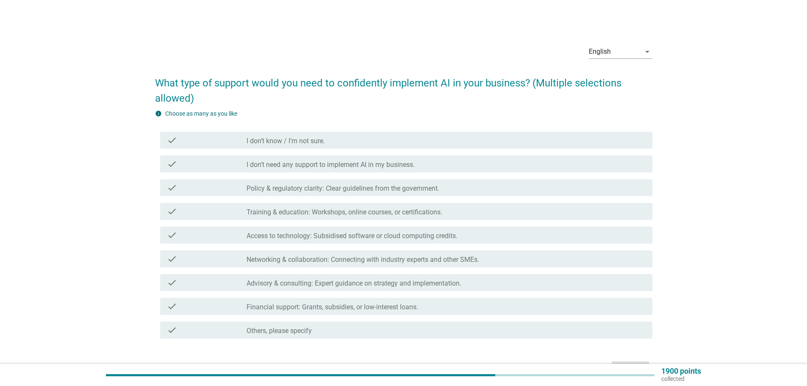
click at [375, 210] on label "Training & education: Workshops, online courses, or certifications." at bounding box center [345, 212] width 196 height 8
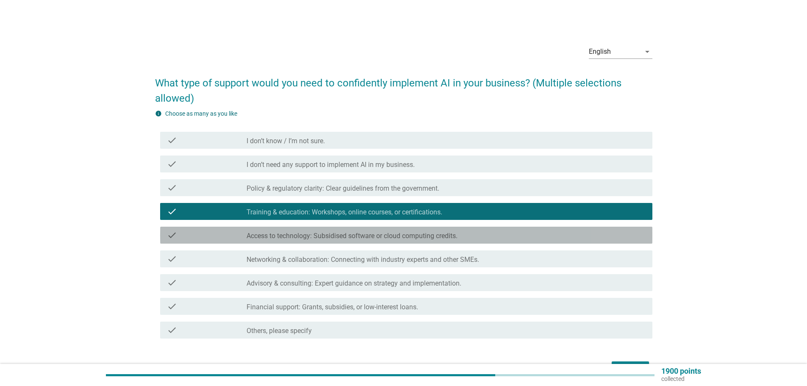
click at [494, 238] on div "check_box_outline_blank Access to technology: Subsidised software or cloud comp…" at bounding box center [446, 235] width 399 height 10
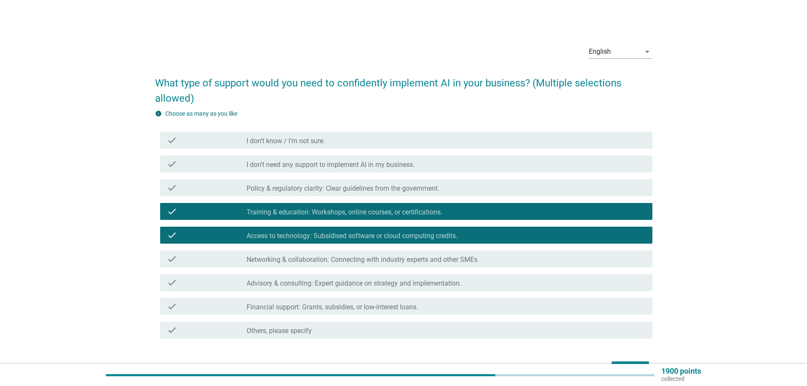
click at [495, 259] on div "check_box_outline_blank Networking & collaboration: Connecting with industry ex…" at bounding box center [446, 259] width 399 height 10
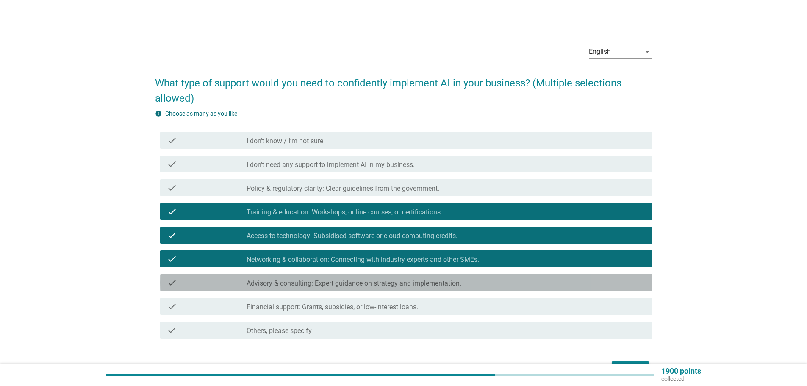
click at [494, 278] on div "check_box_outline_blank Advisory & consulting: Expert guidance on strategy and …" at bounding box center [446, 282] width 399 height 10
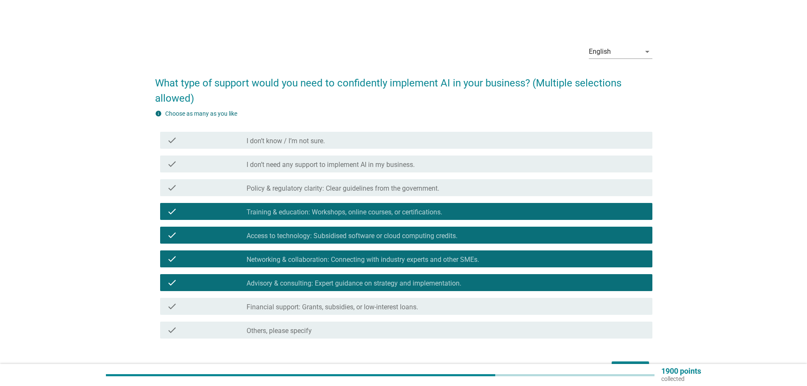
click at [494, 305] on div "check_box_outline_blank Financial support: Grants, subsidies, or low-interest l…" at bounding box center [446, 306] width 399 height 10
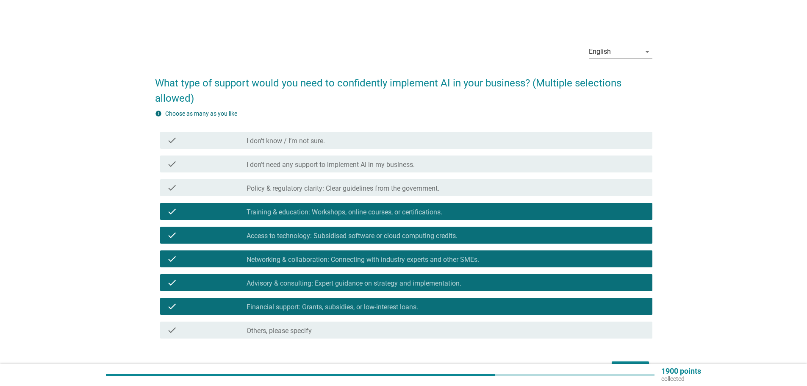
click at [408, 184] on label "Policy & regulatory clarity: Clear guidelines from the government." at bounding box center [343, 188] width 193 height 8
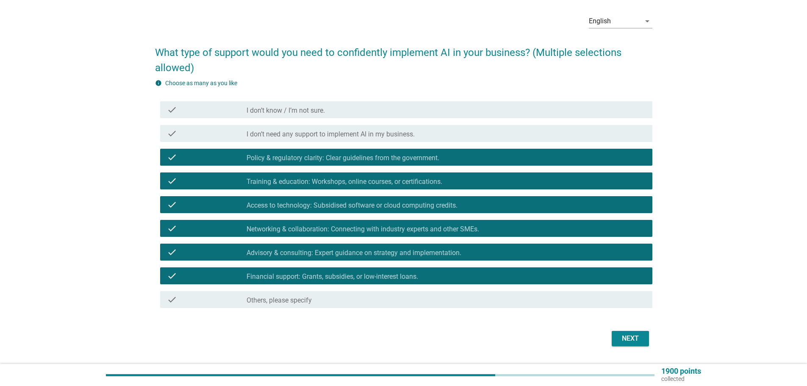
scroll to position [53, 0]
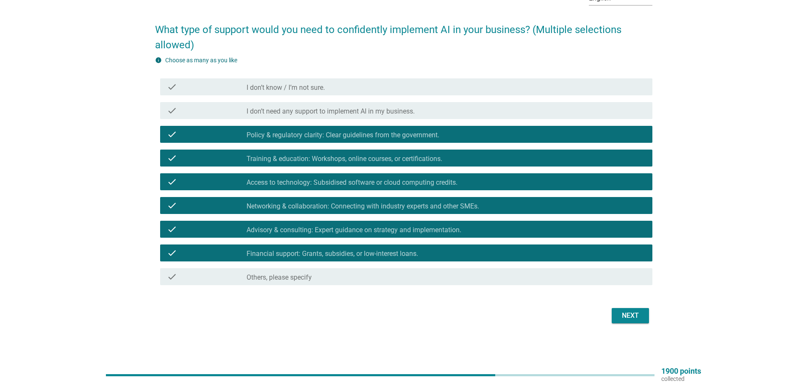
click at [632, 316] on div "Next" at bounding box center [630, 315] width 24 height 10
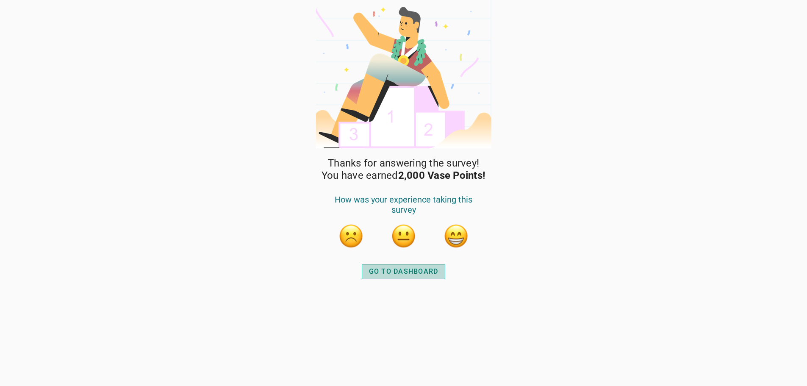
click at [379, 276] on div "GO TO DASHBOARD" at bounding box center [403, 271] width 69 height 10
